Goal: Task Accomplishment & Management: Manage account settings

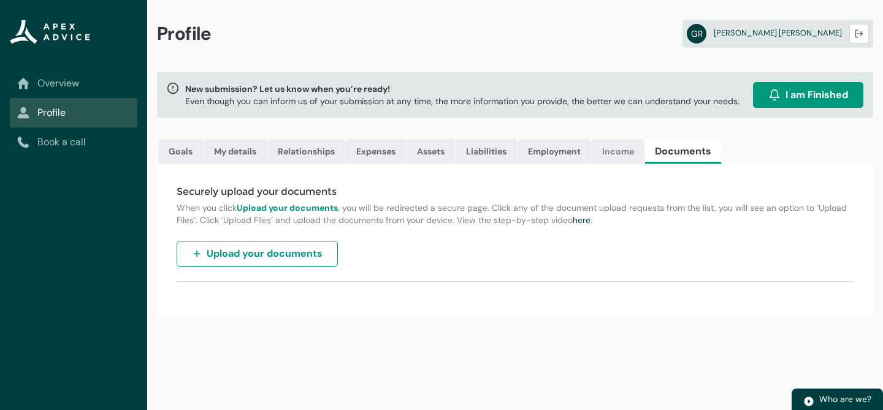
click at [645, 164] on link "Income" at bounding box center [618, 151] width 53 height 25
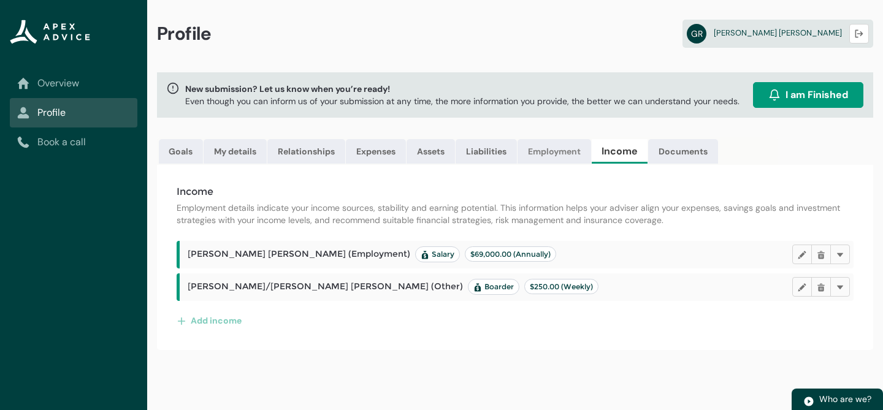
click at [591, 164] on link "Employment" at bounding box center [555, 151] width 74 height 25
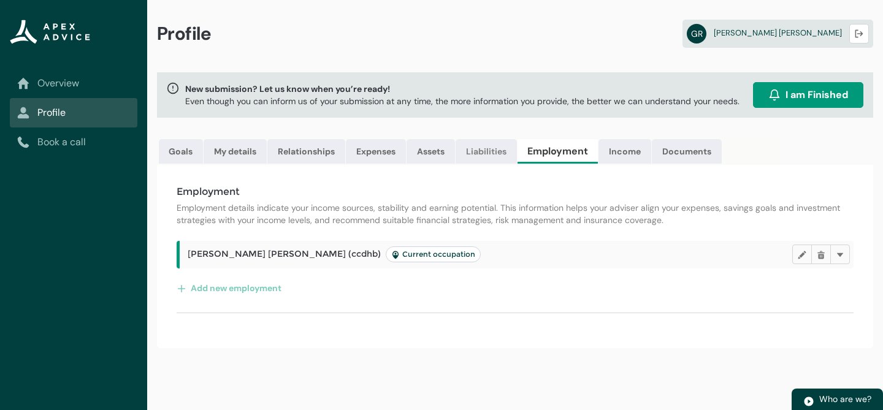
click at [517, 164] on link "Liabilities" at bounding box center [486, 151] width 61 height 25
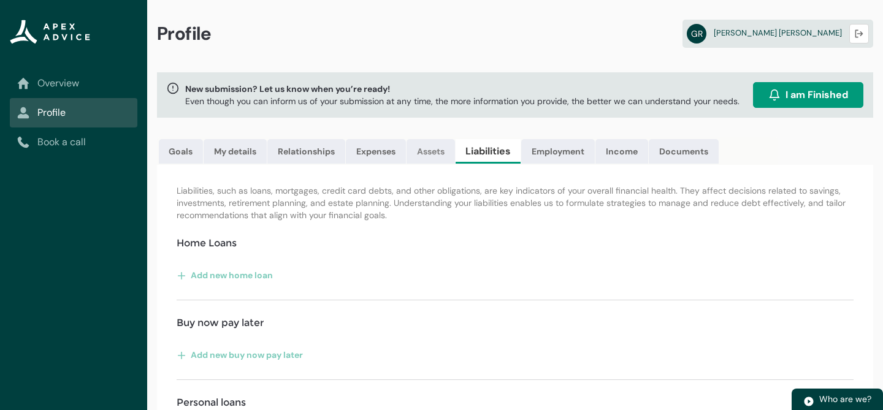
click at [455, 164] on link "Assets" at bounding box center [431, 151] width 48 height 25
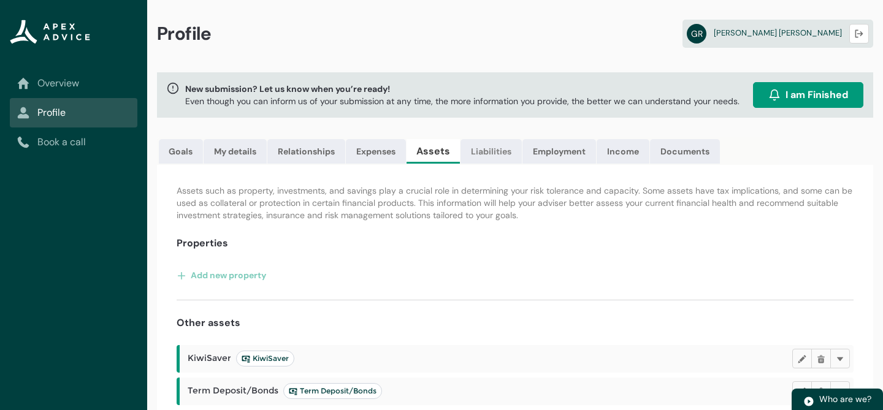
click at [522, 164] on link "Liabilities" at bounding box center [491, 151] width 61 height 25
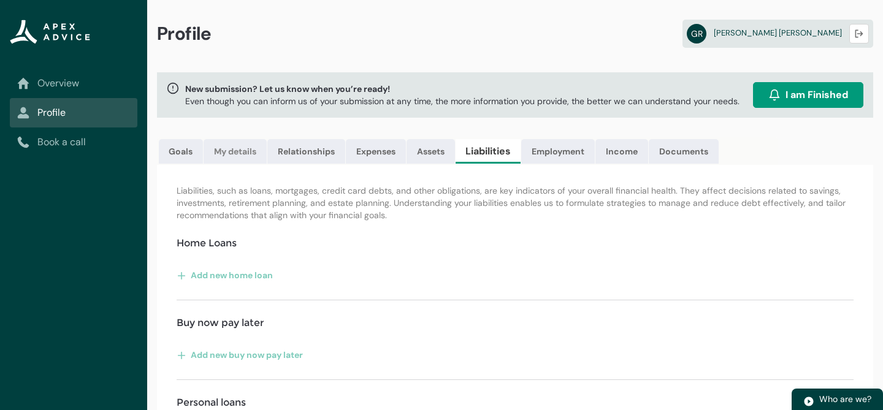
click at [254, 156] on link "My details" at bounding box center [235, 151] width 63 height 25
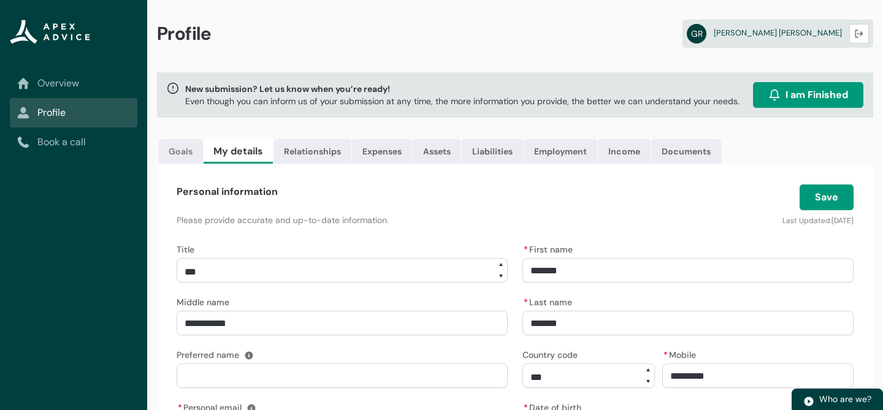
click at [191, 164] on link "Goals" at bounding box center [181, 151] width 44 height 25
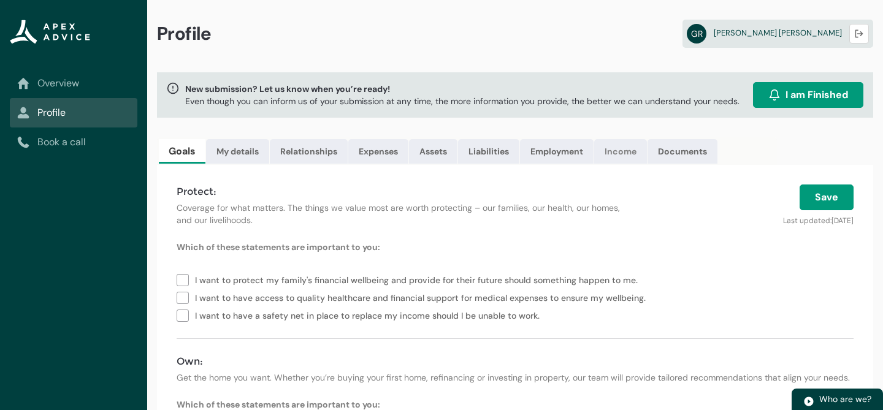
click at [647, 164] on link "Income" at bounding box center [621, 151] width 53 height 25
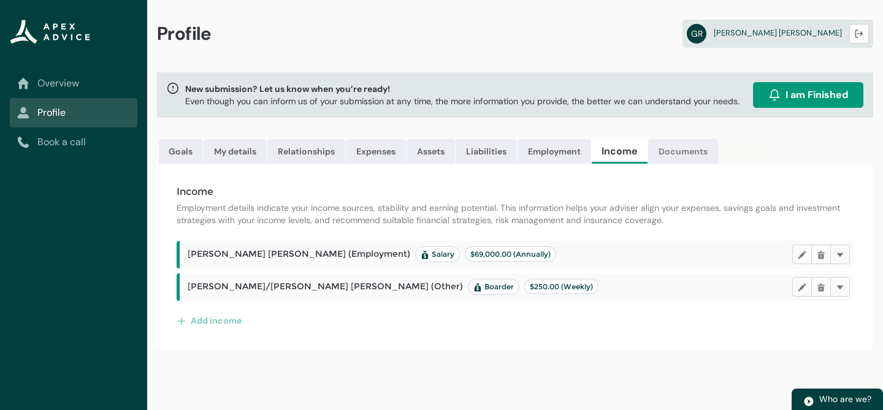
click at [718, 164] on link "Documents" at bounding box center [684, 151] width 70 height 25
